Goal: Check status

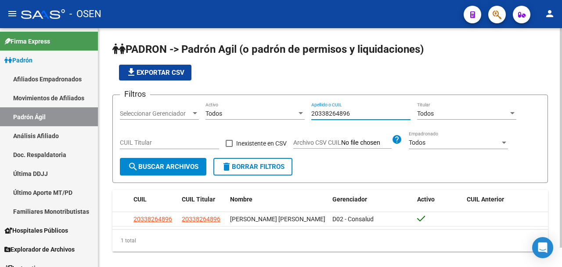
drag, startPoint x: 355, startPoint y: 116, endPoint x: 204, endPoint y: 101, distance: 151.8
click at [204, 101] on form "Filtros Seleccionar Gerenciador Seleccionar Gerenciador Todos Activo 2033826489…" at bounding box center [330, 138] width 436 height 88
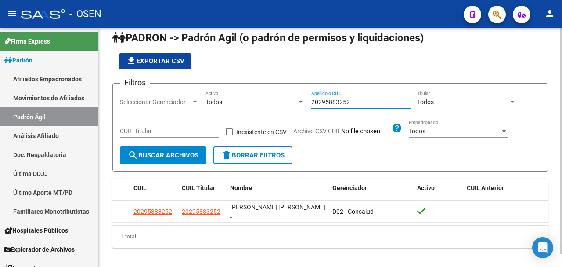
scroll to position [14, 0]
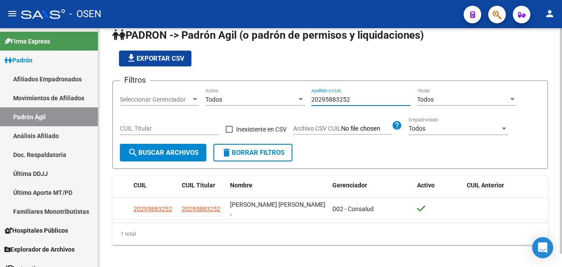
drag, startPoint x: 356, startPoint y: 98, endPoint x: 240, endPoint y: 93, distance: 115.6
click at [240, 93] on div "Filtros Seleccionar Gerenciador Seleccionar Gerenciador Todos Activo 2029588325…" at bounding box center [330, 116] width 421 height 56
paste input "3306316869"
drag, startPoint x: 357, startPoint y: 98, endPoint x: 190, endPoint y: 95, distance: 167.4
click at [190, 95] on div "Filtros Seleccionar Gerenciador Seleccionar Gerenciador Todos Activo 2330631686…" at bounding box center [330, 116] width 421 height 56
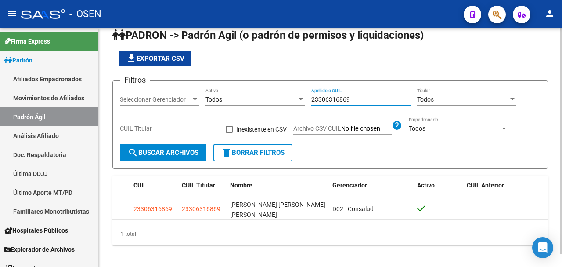
paste input "6852848"
drag, startPoint x: 350, startPoint y: 94, endPoint x: 282, endPoint y: 90, distance: 68.2
click at [282, 90] on div "Filtros Seleccionar Gerenciador Seleccionar Gerenciador Todos Activo 26852848 A…" at bounding box center [330, 116] width 421 height 56
click at [367, 103] on input "26852848" at bounding box center [360, 99] width 99 height 7
drag, startPoint x: 306, startPoint y: 94, endPoint x: 275, endPoint y: 93, distance: 30.8
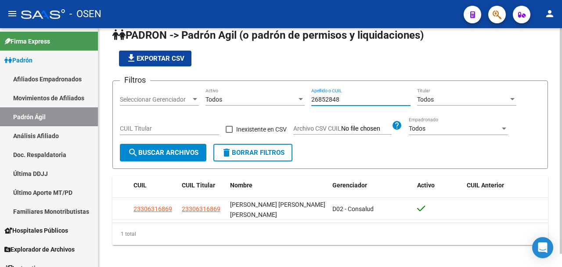
click at [275, 93] on div "Filtros Seleccionar Gerenciador Seleccionar Gerenciador Todos Activo 26852848 A…" at bounding box center [330, 116] width 421 height 56
paste input "0268528483"
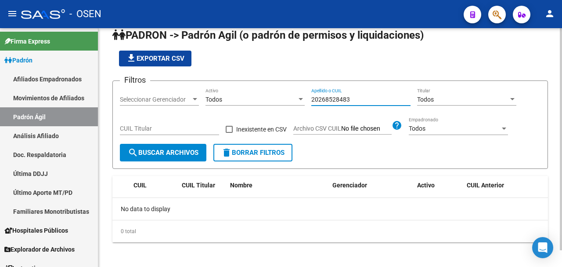
type input "20268528483"
